Goal: Task Accomplishment & Management: Manage account settings

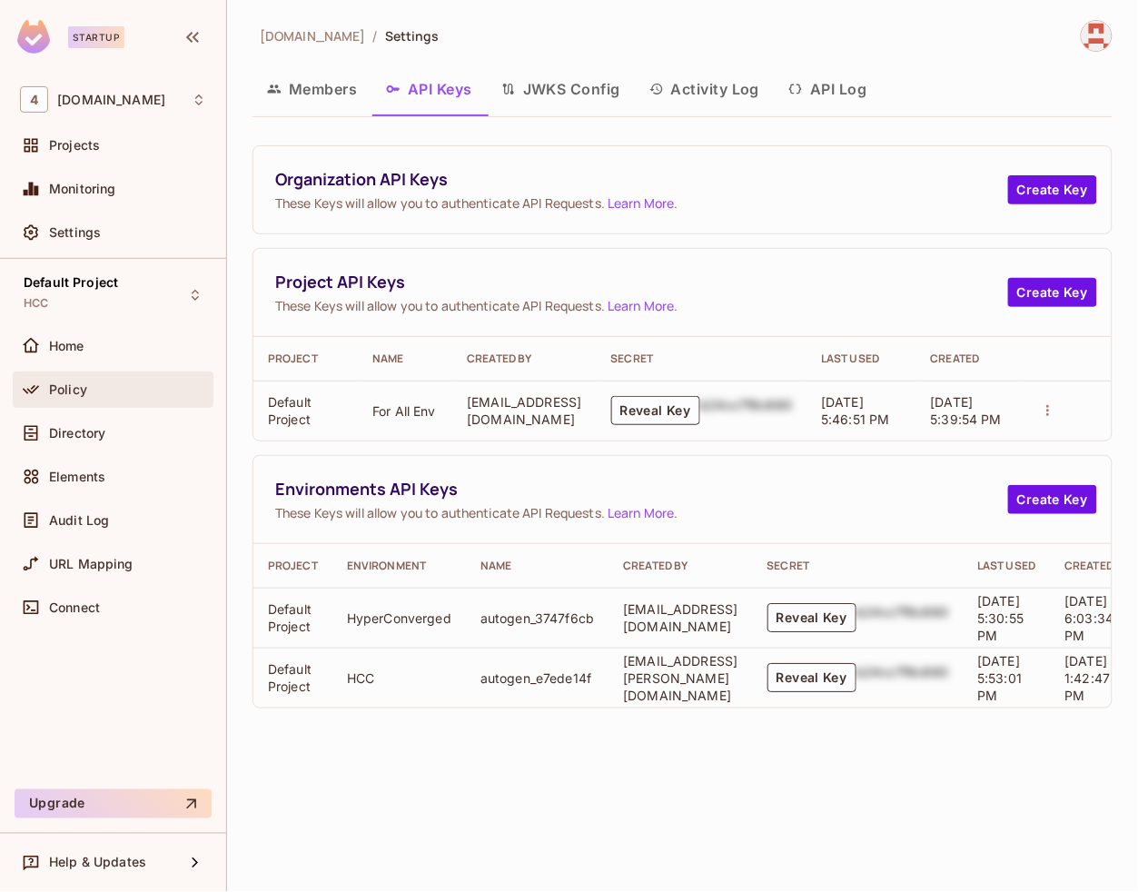
click at [93, 388] on div "Policy" at bounding box center [127, 389] width 157 height 15
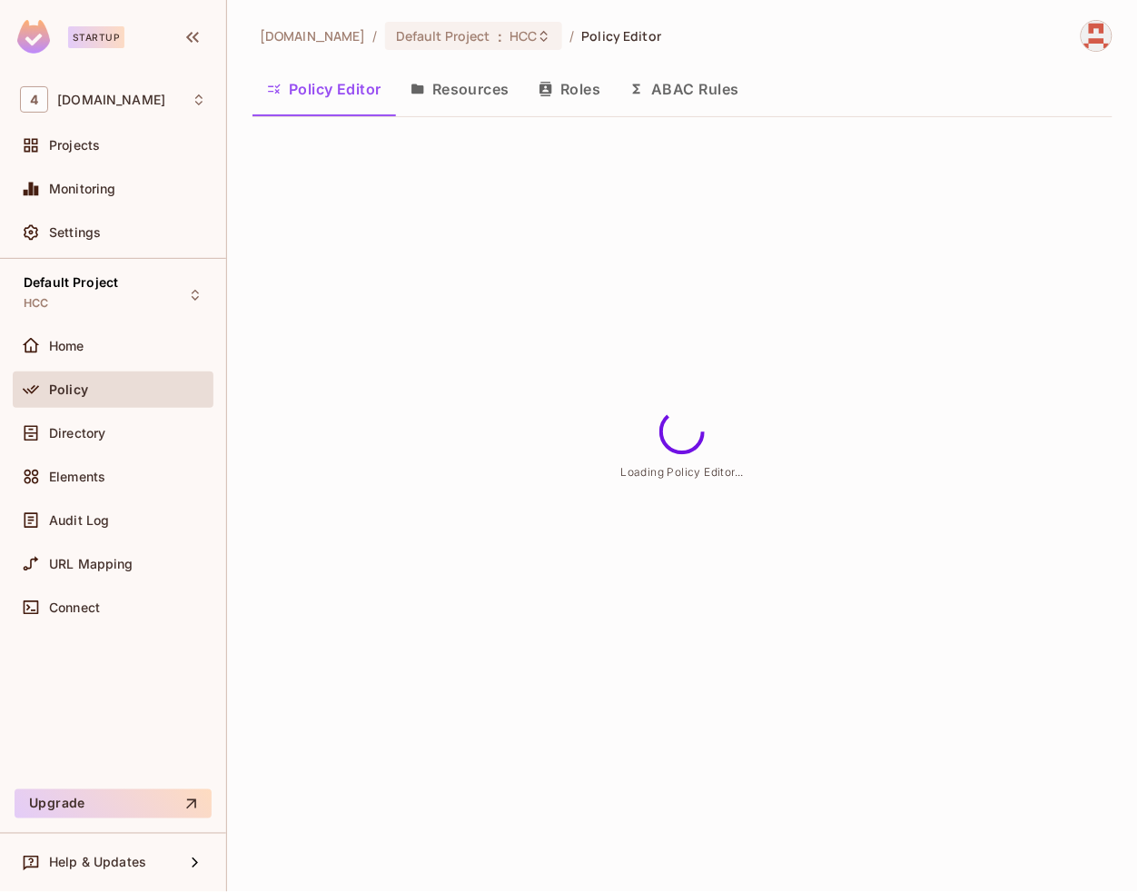
click at [451, 89] on button "Resources" at bounding box center [460, 88] width 128 height 45
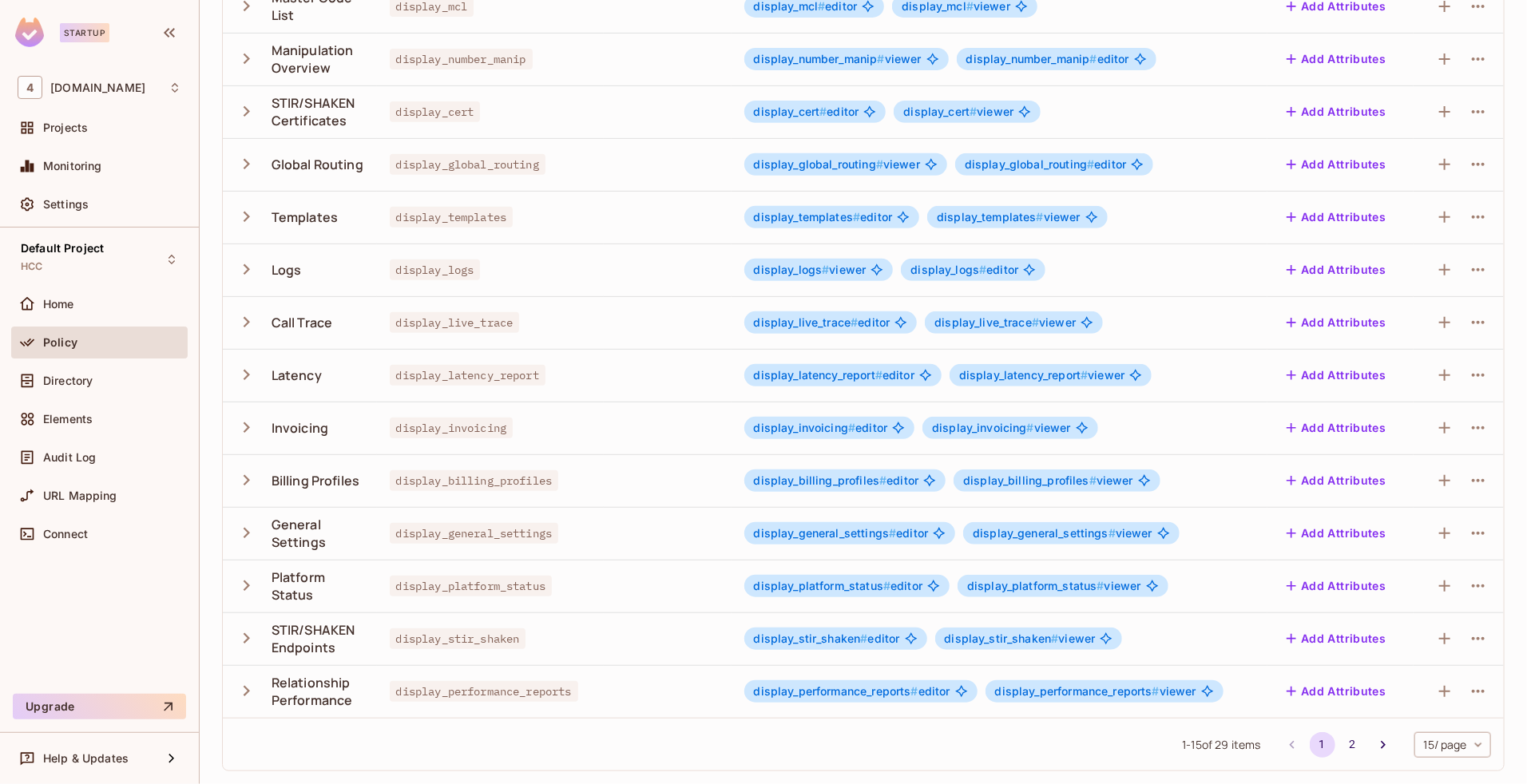
scroll to position [25, 0]
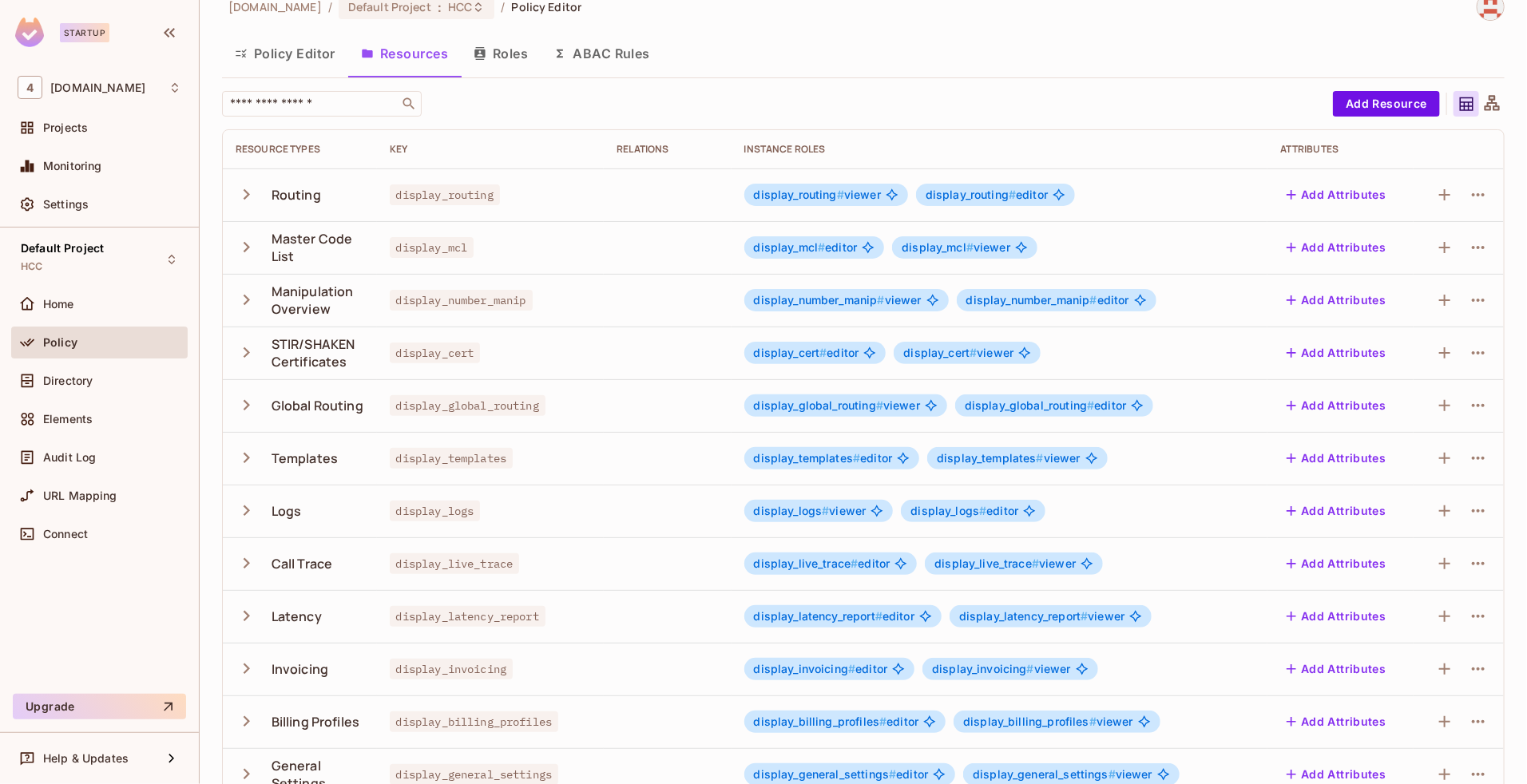
click at [245, 511] on icon "button" at bounding box center [246, 511] width 22 height 22
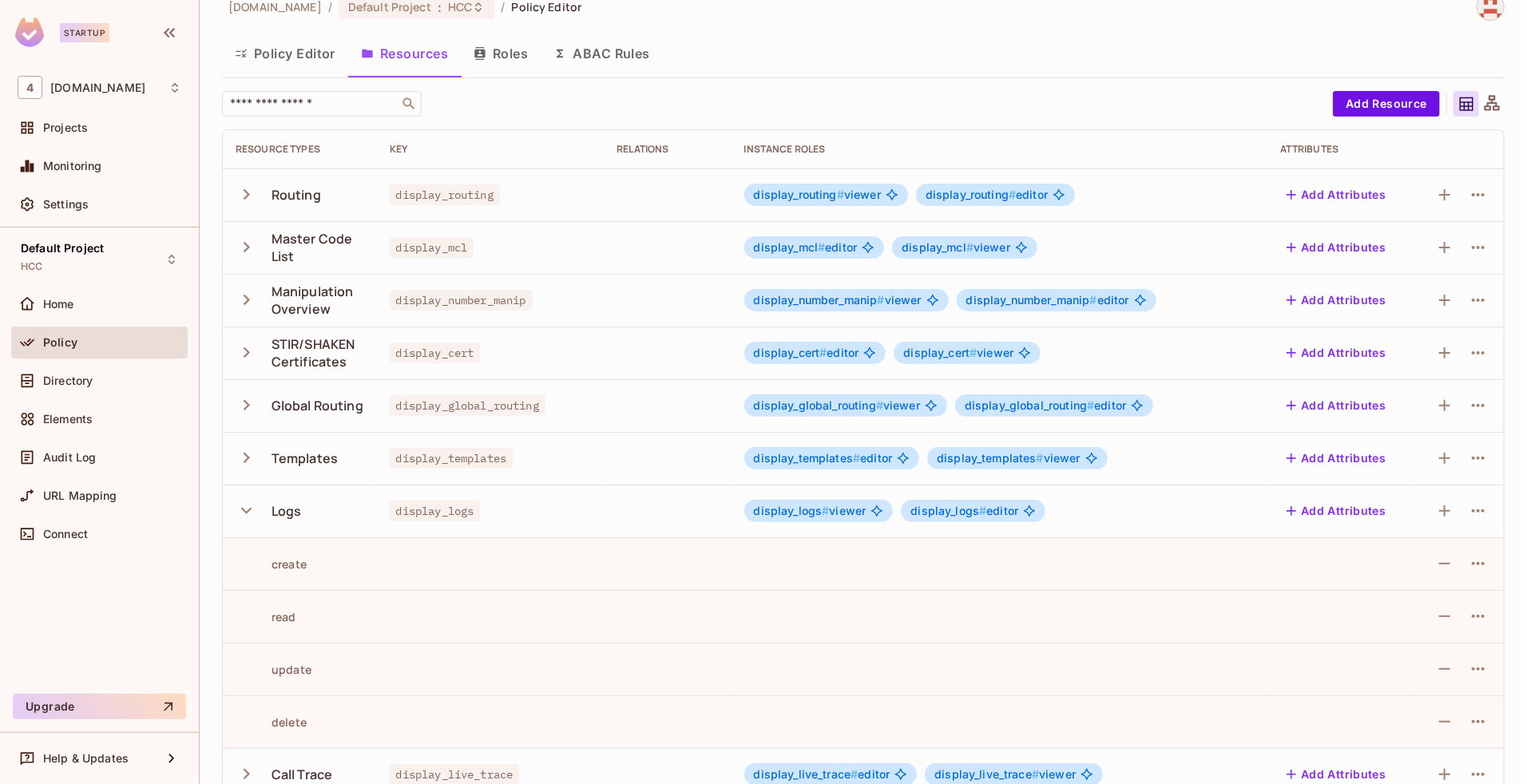
click at [245, 511] on icon "button" at bounding box center [246, 511] width 11 height 6
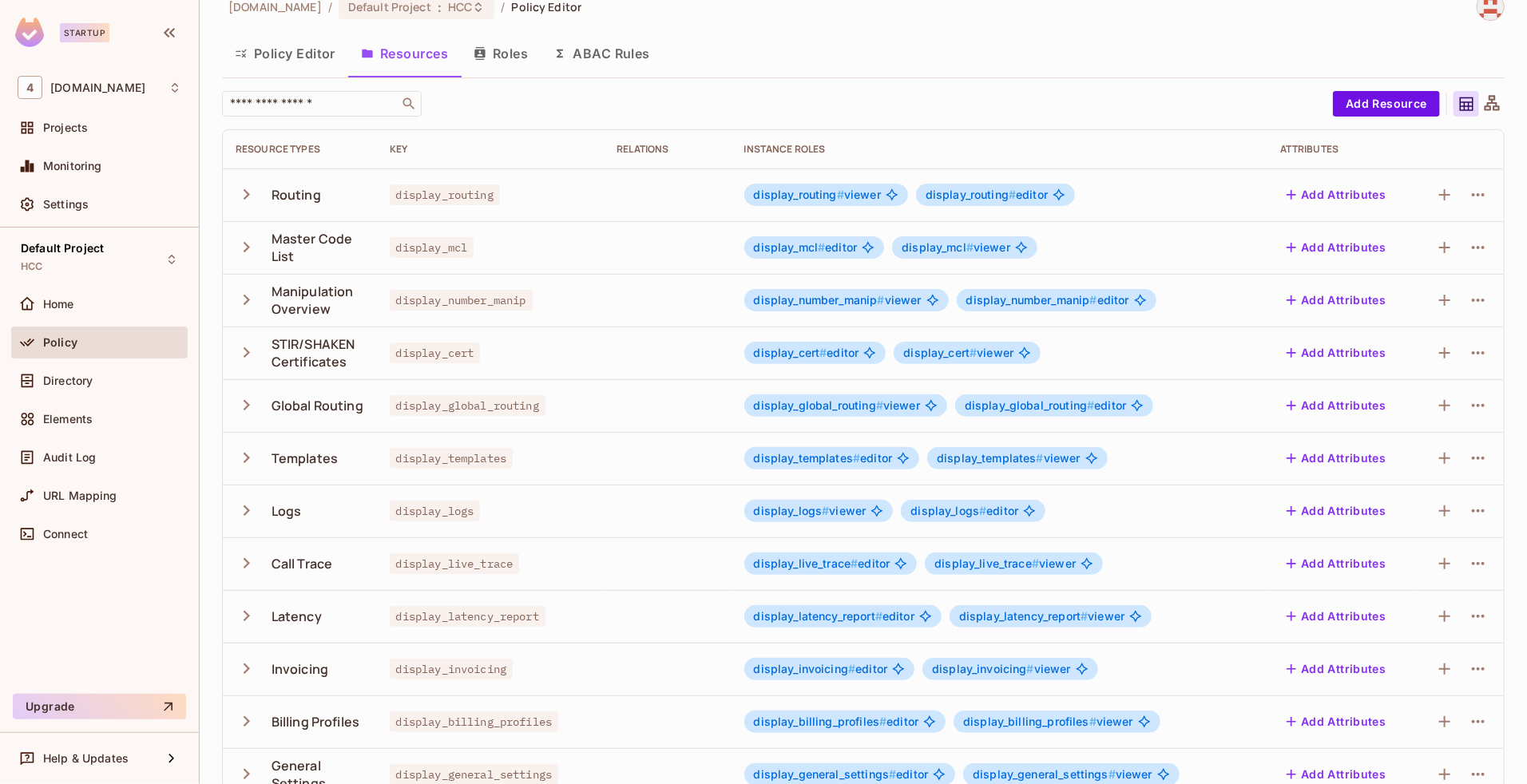
click at [250, 410] on icon "button" at bounding box center [246, 405] width 22 height 22
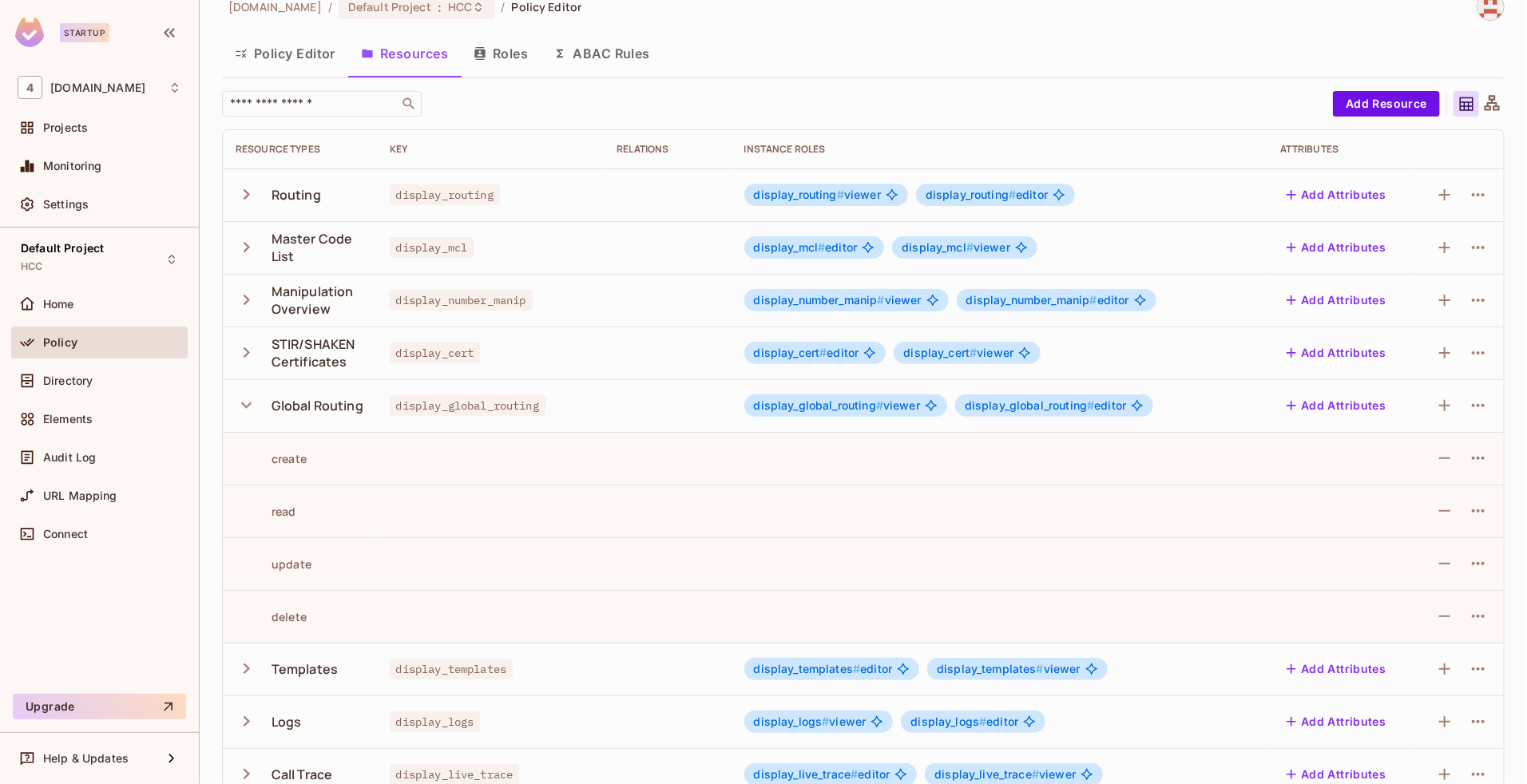
click at [250, 410] on icon "button" at bounding box center [246, 405] width 22 height 22
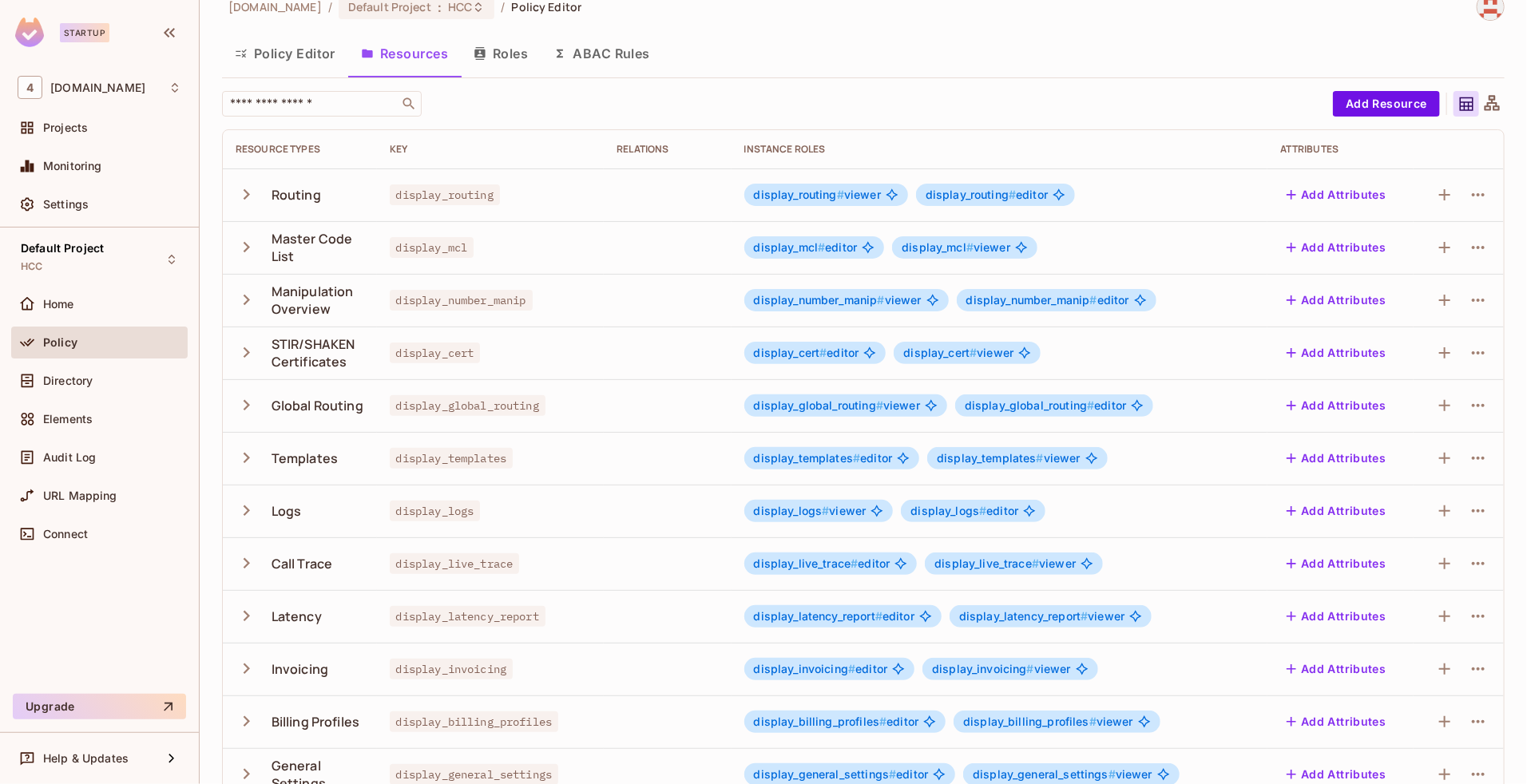
scroll to position [0, 0]
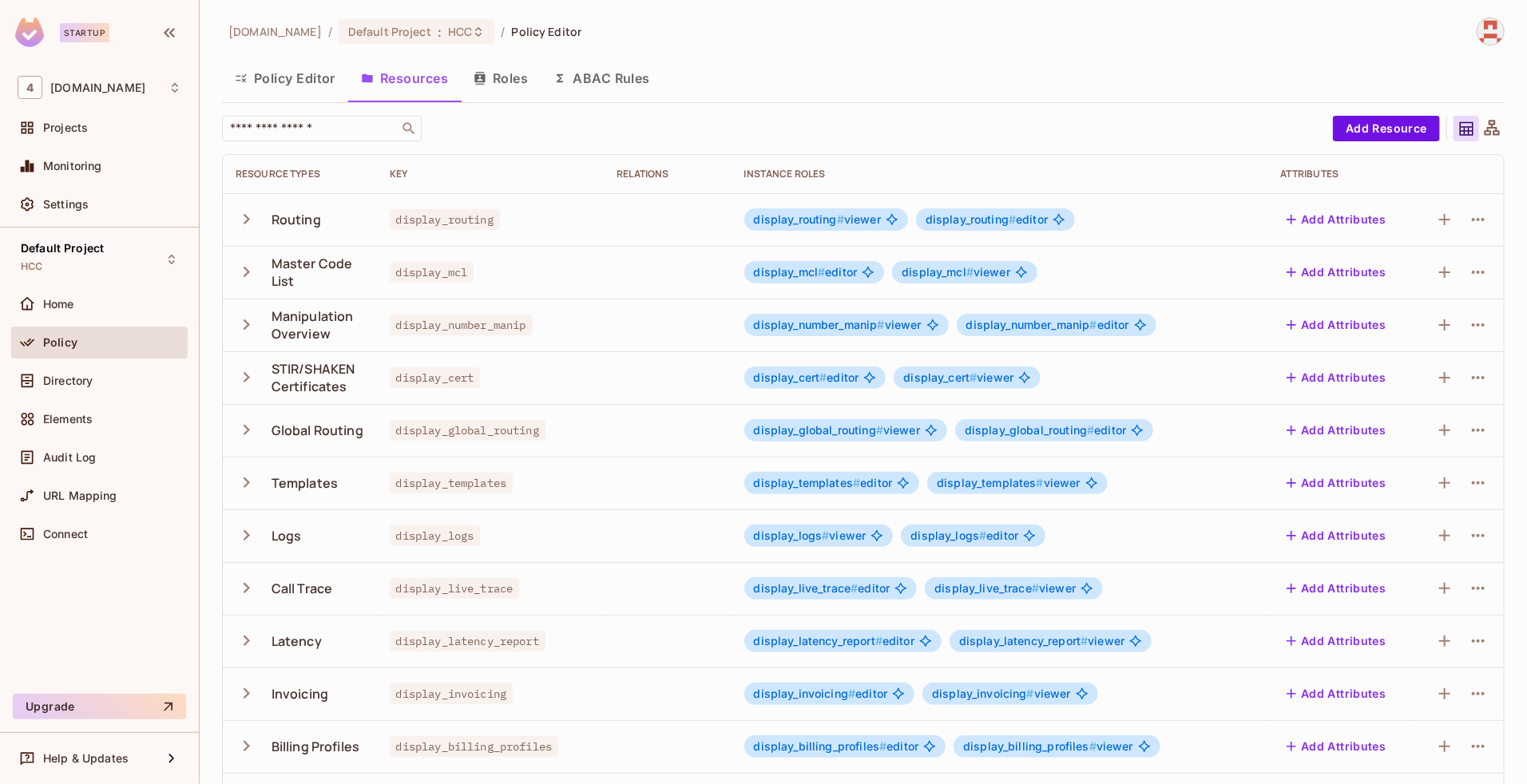
click at [248, 215] on icon "button" at bounding box center [246, 219] width 22 height 22
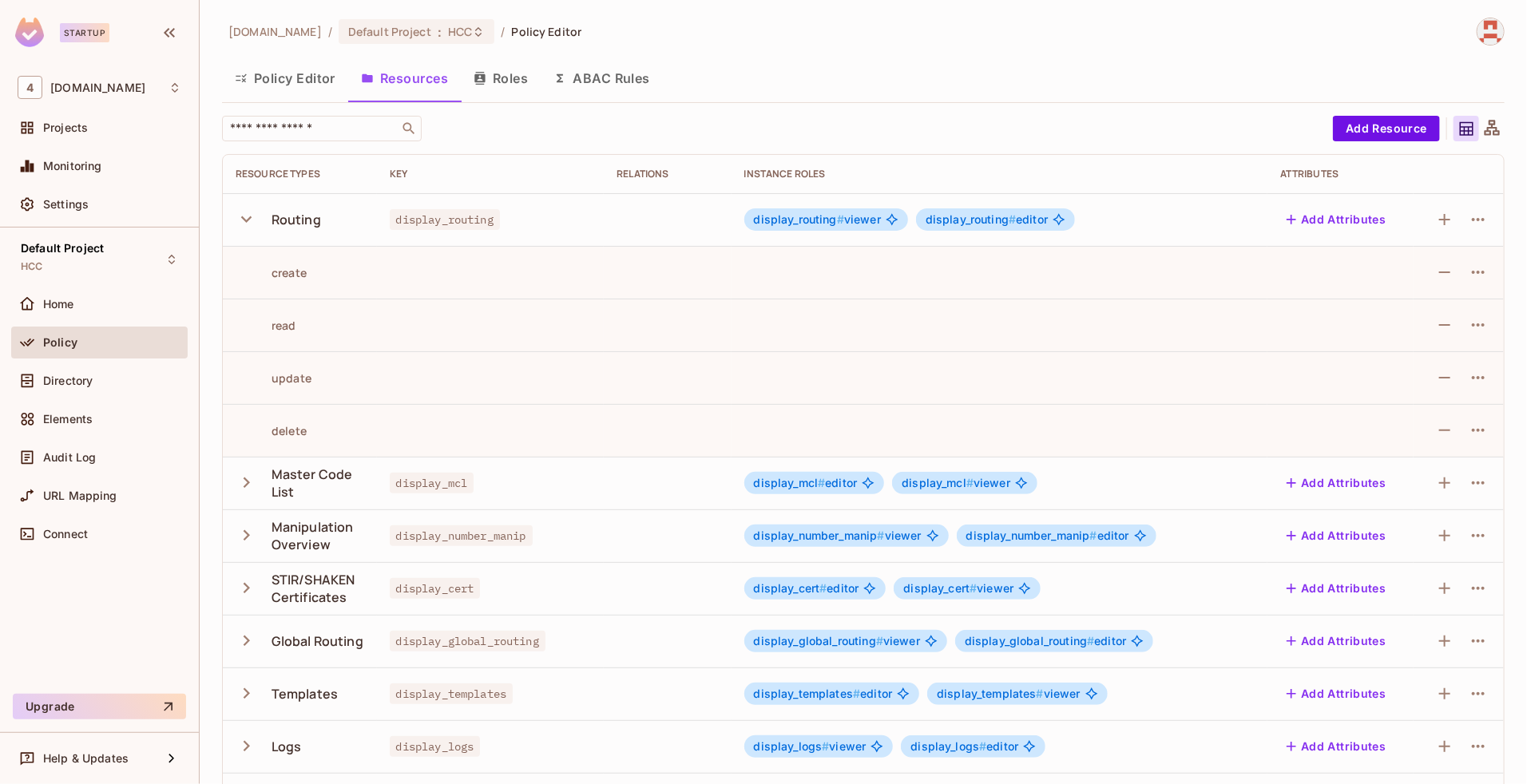
click at [248, 215] on icon "button" at bounding box center [246, 219] width 22 height 22
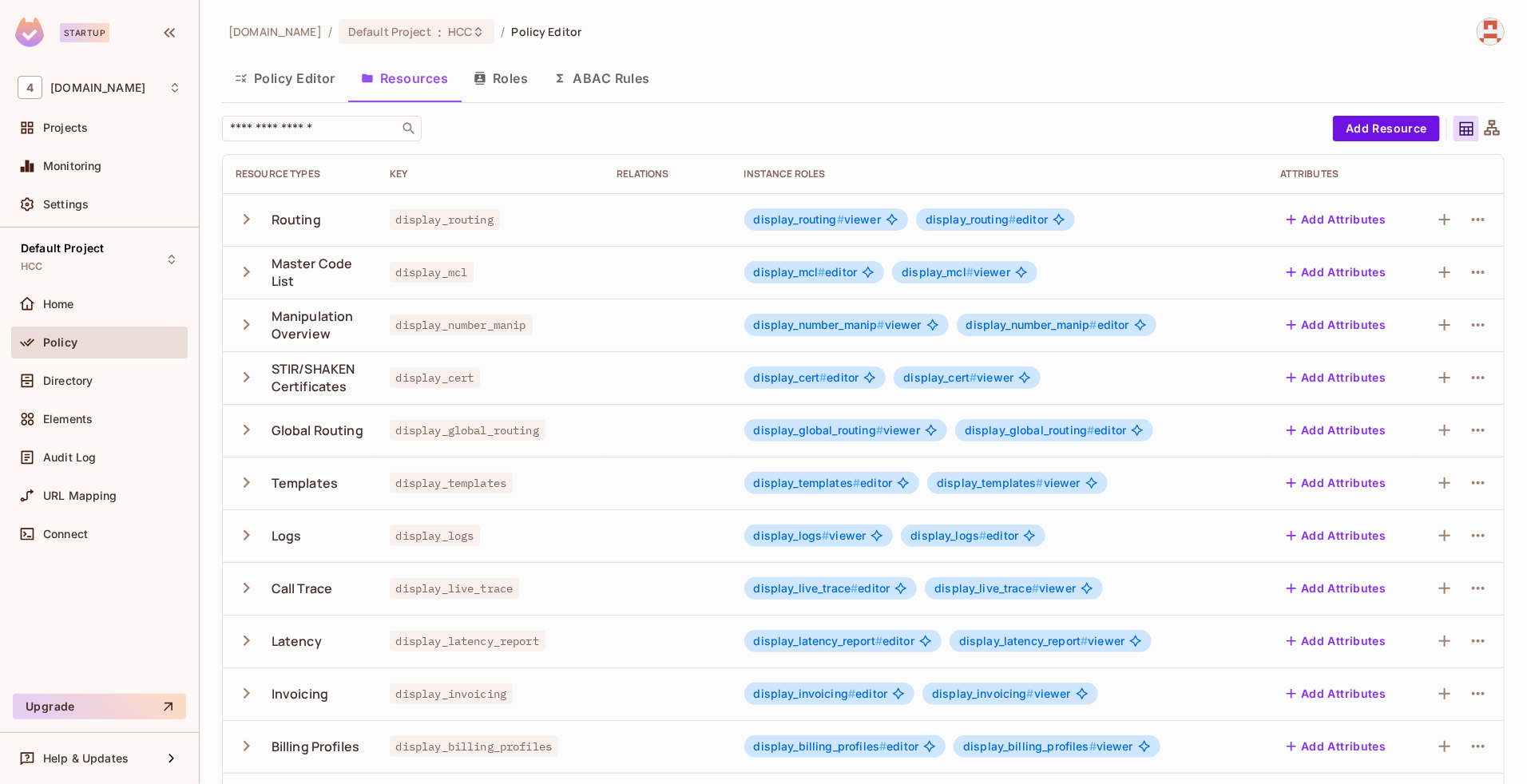
click at [240, 276] on icon "button" at bounding box center [246, 272] width 22 height 22
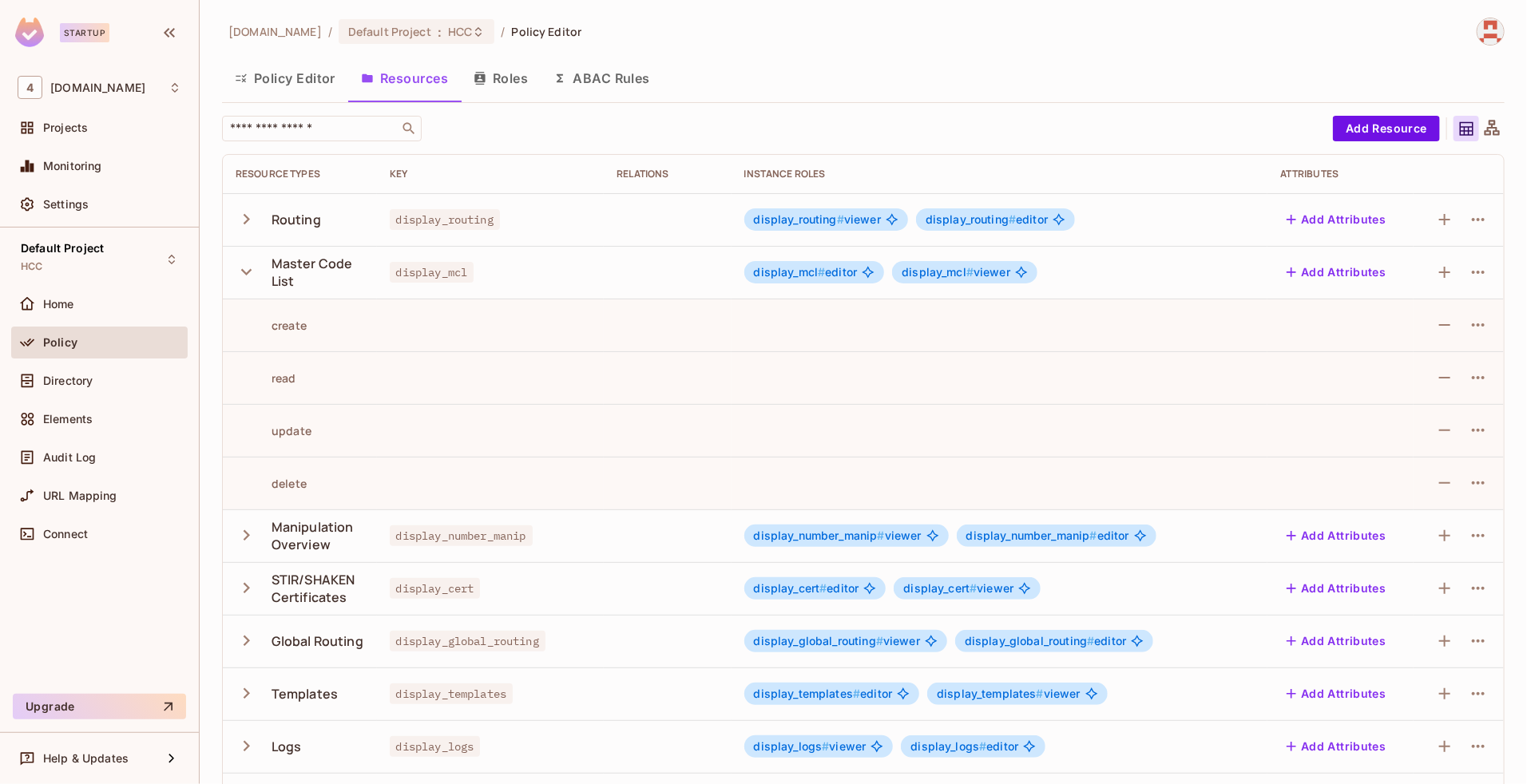
click at [240, 276] on icon "button" at bounding box center [246, 272] width 22 height 22
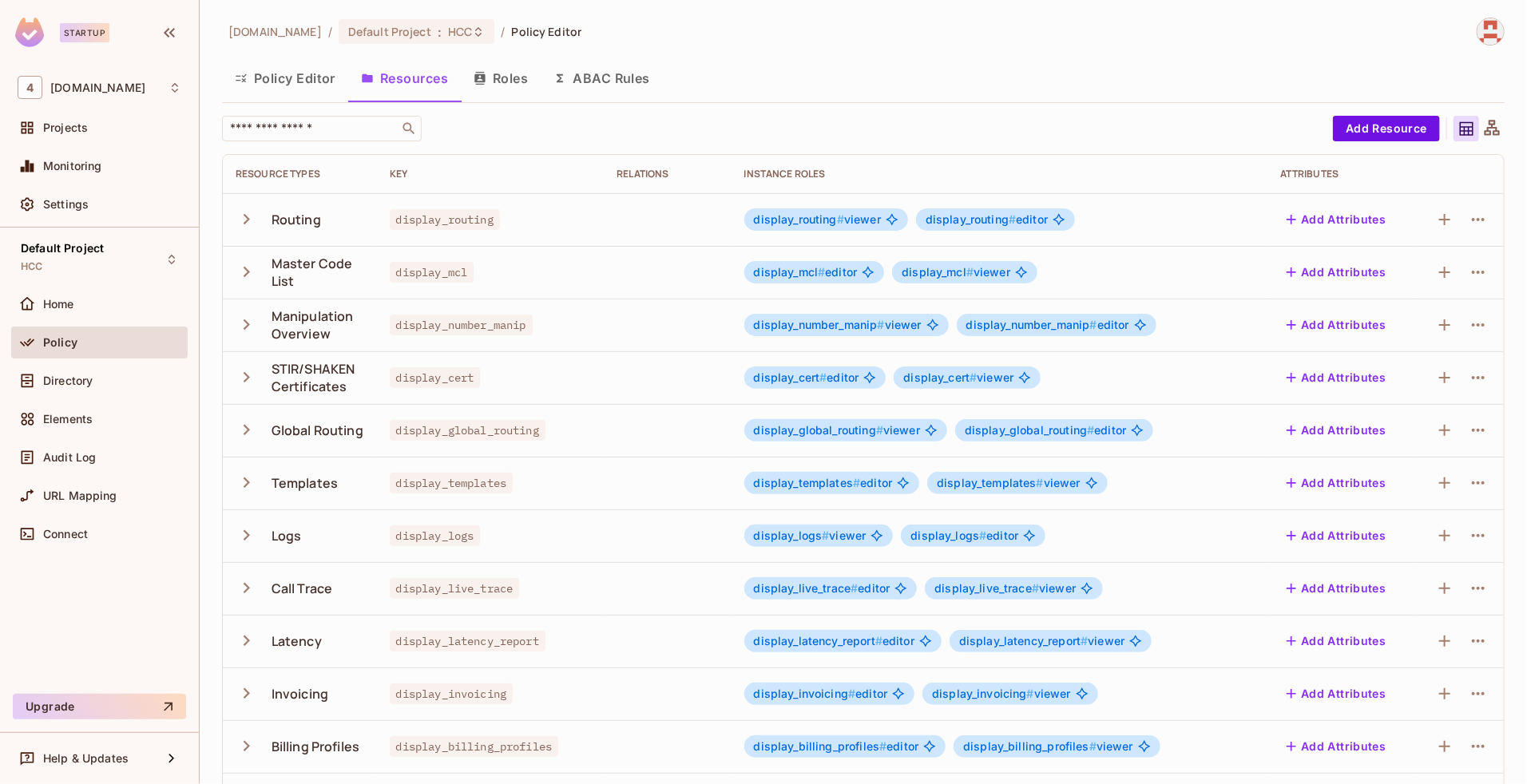
click at [240, 326] on icon "button" at bounding box center [246, 324] width 22 height 22
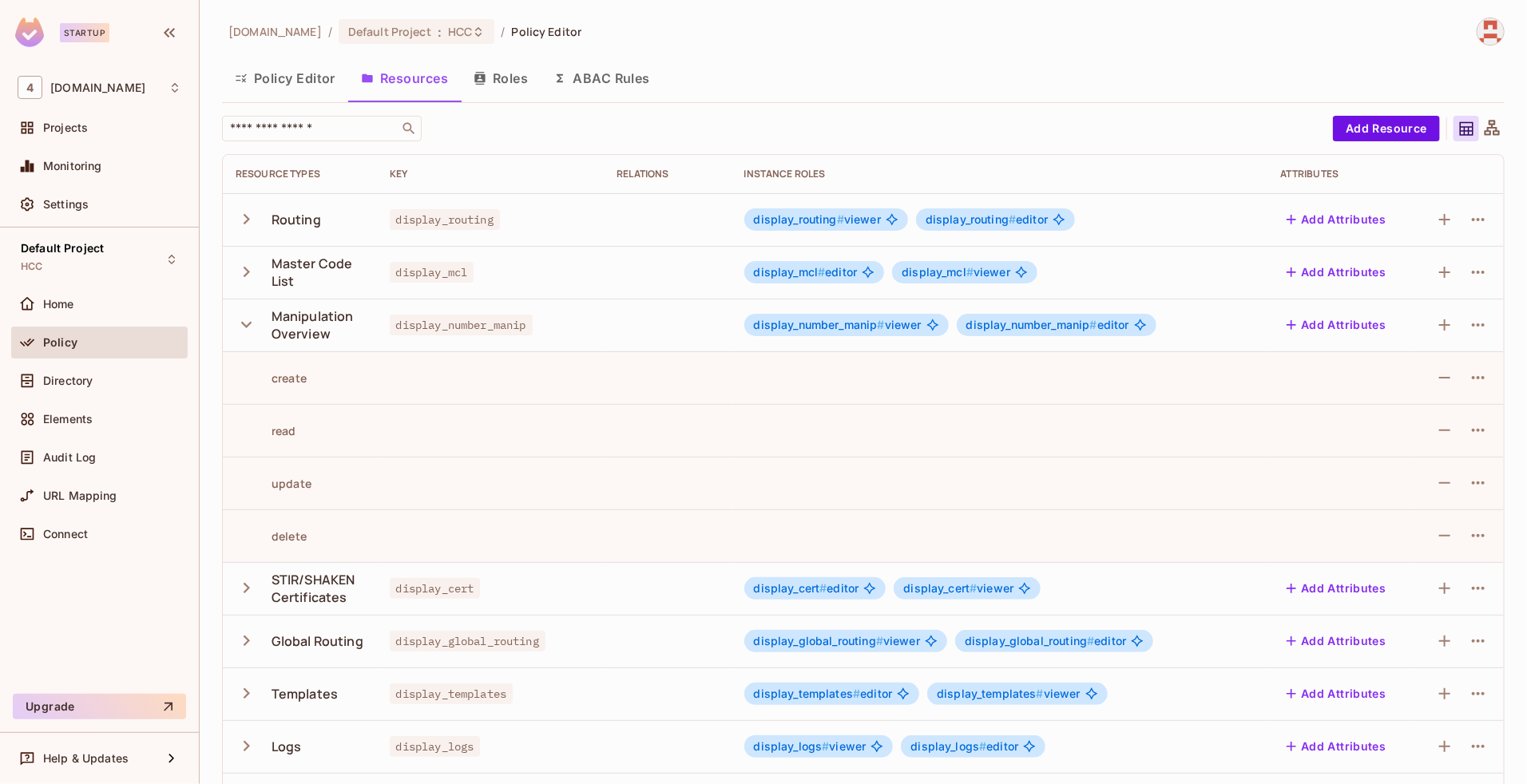
click at [240, 326] on icon "button" at bounding box center [246, 324] width 22 height 22
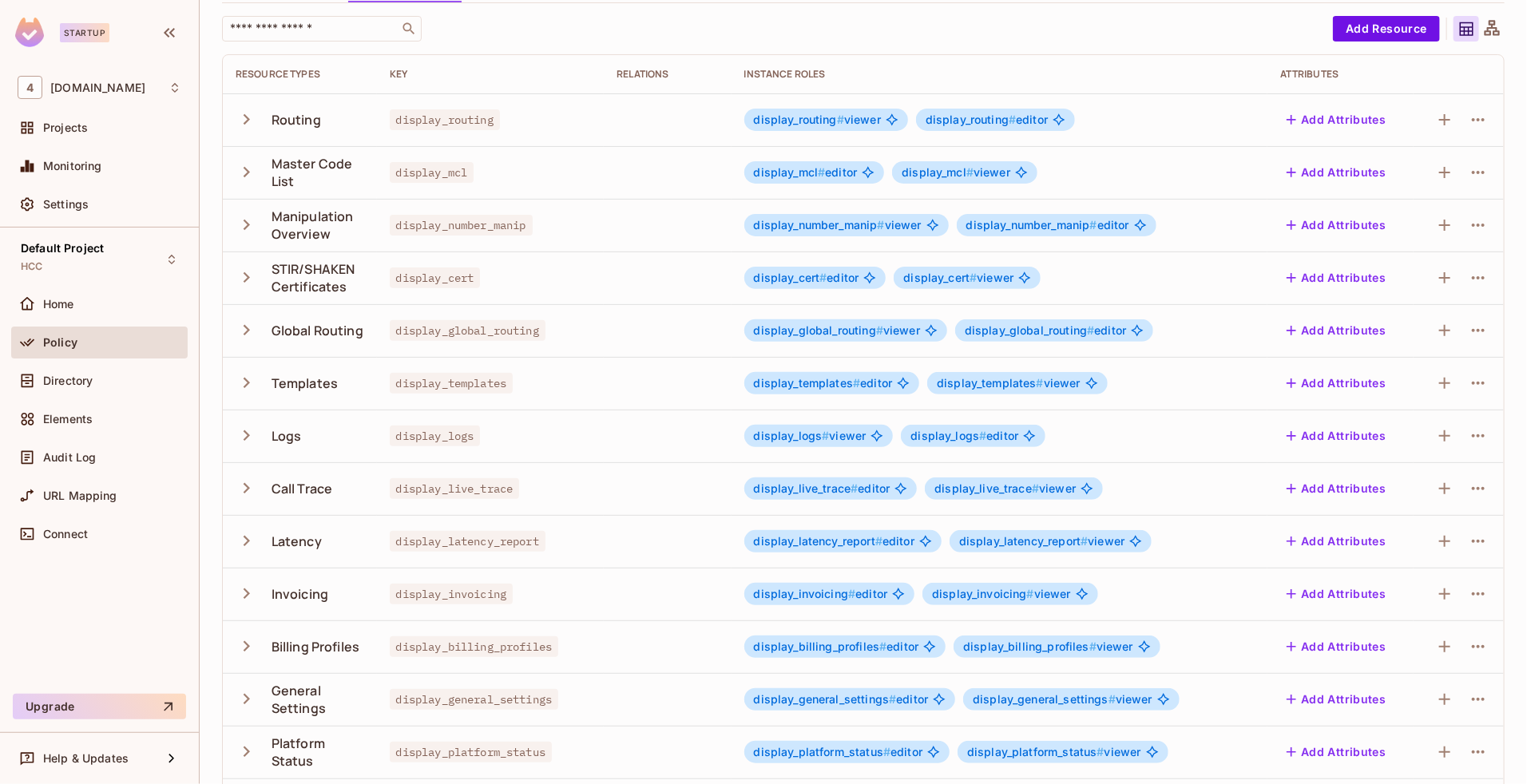
scroll to position [266, 0]
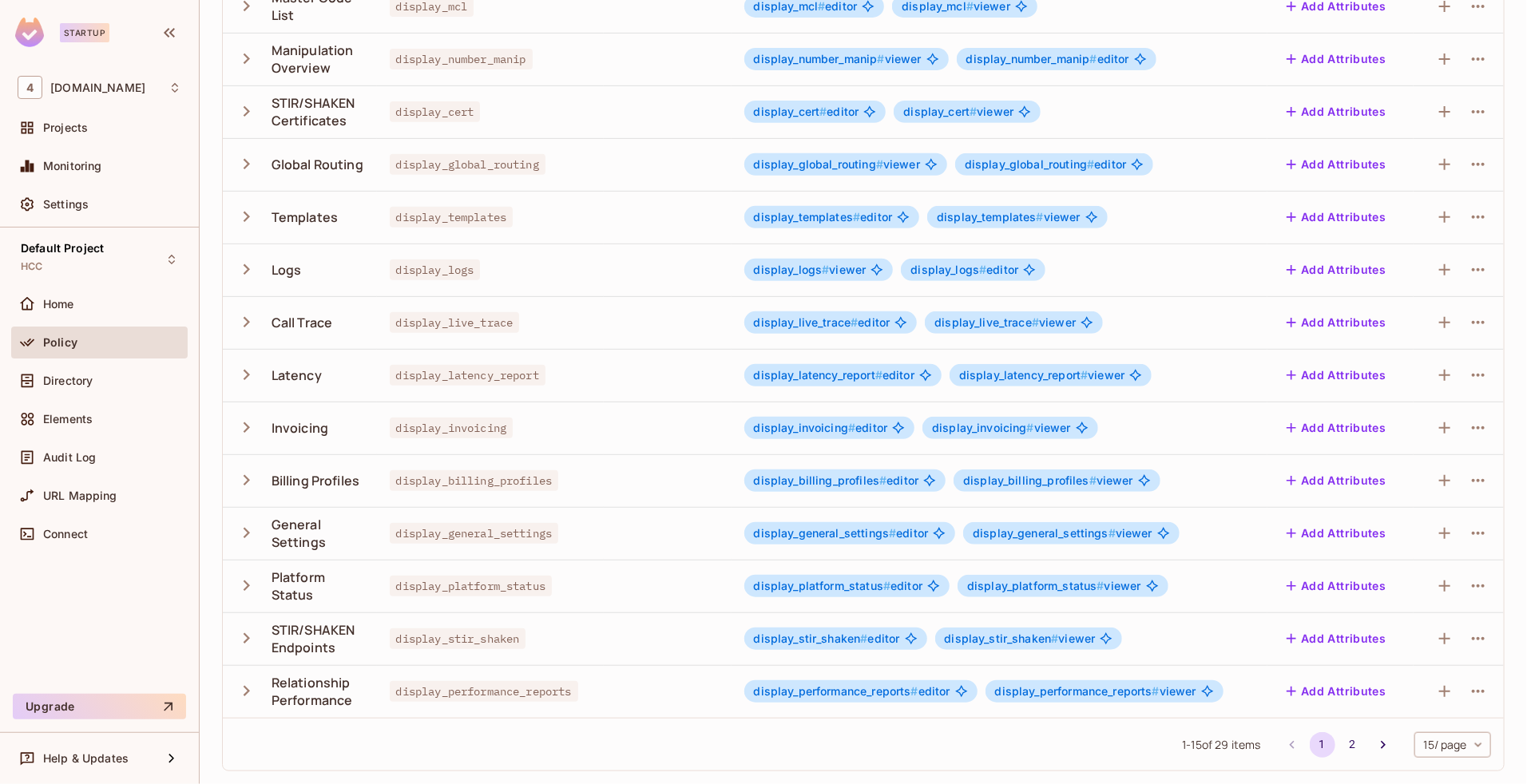
click at [248, 370] on icon "button" at bounding box center [246, 374] width 22 height 22
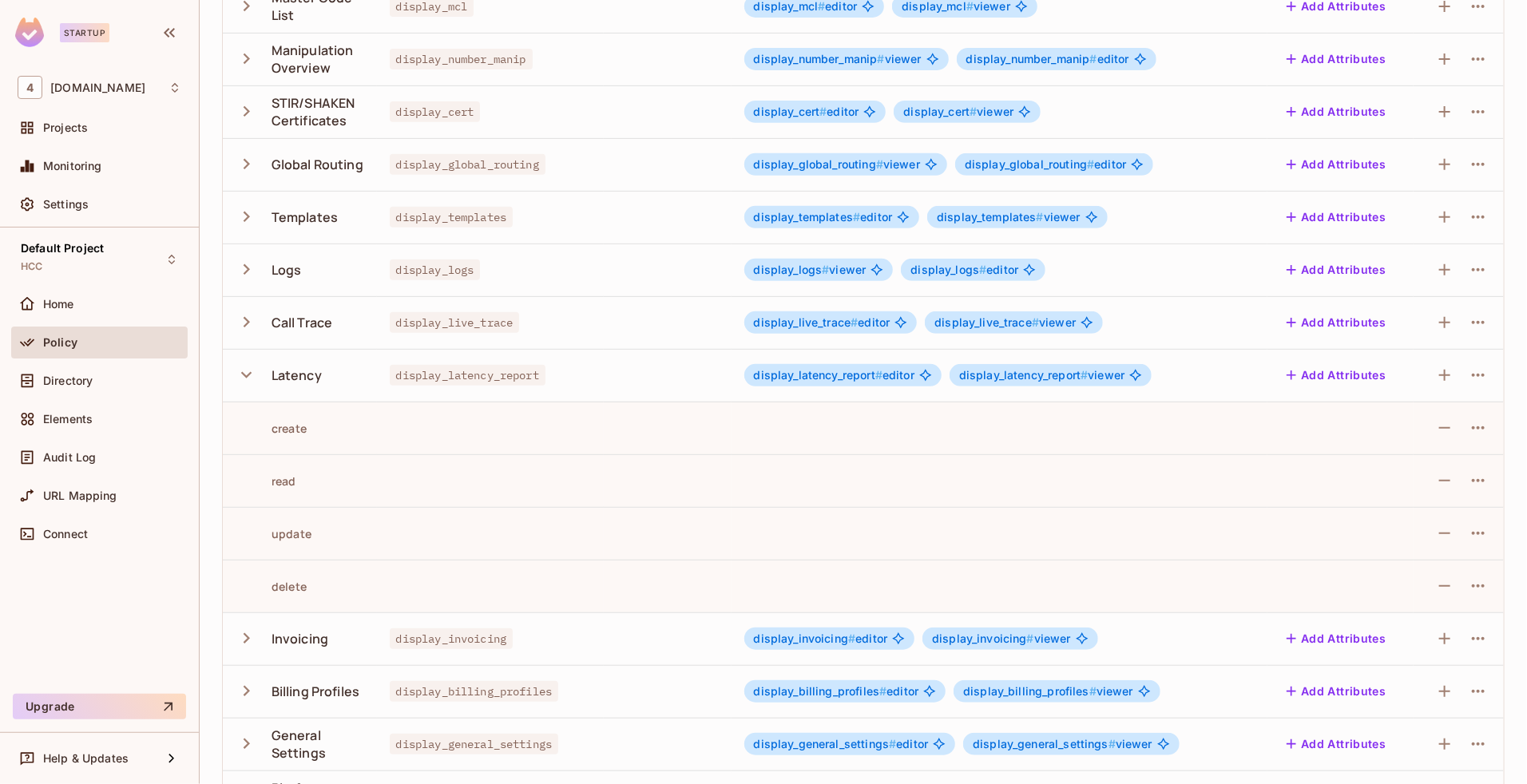
click at [248, 370] on icon "button" at bounding box center [246, 374] width 22 height 22
